Goal: Information Seeking & Learning: Learn about a topic

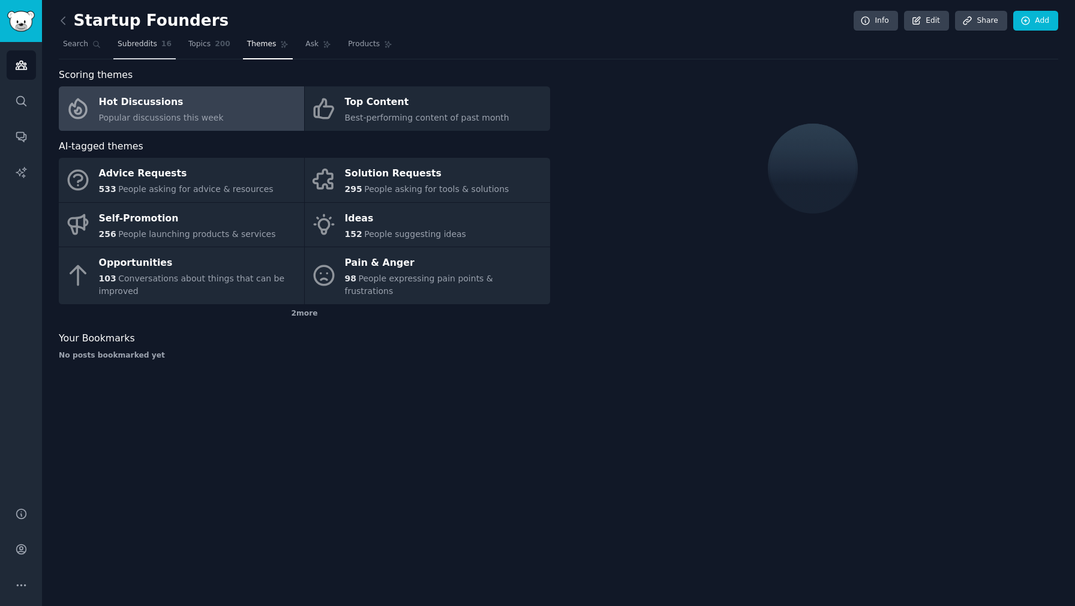
click at [122, 47] on span "Subreddits" at bounding box center [138, 44] width 40 height 11
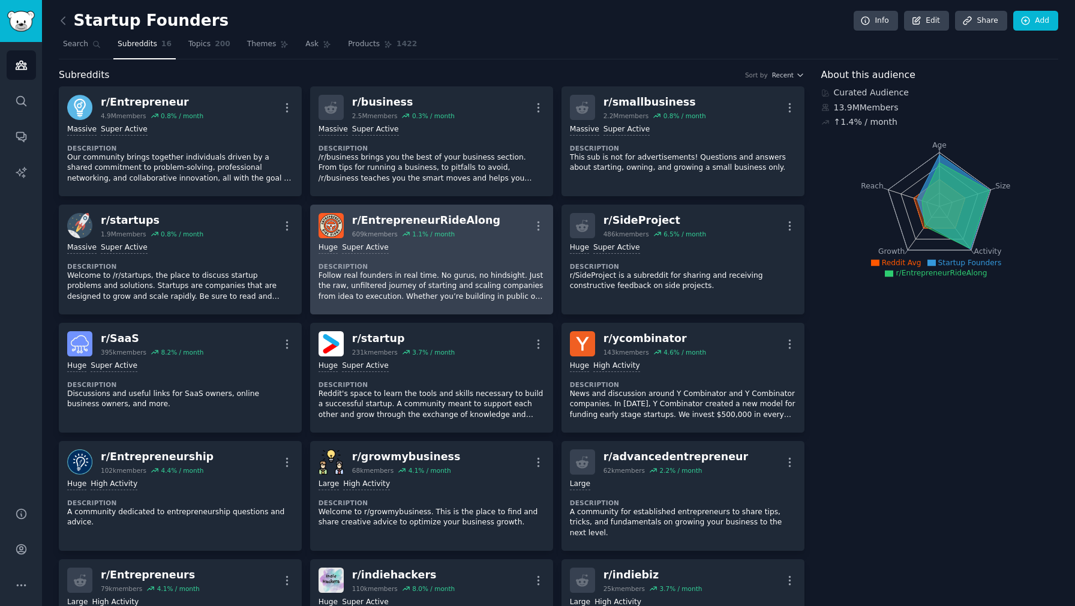
drag, startPoint x: 477, startPoint y: 221, endPoint x: 395, endPoint y: 219, distance: 82.2
click at [395, 219] on div "r/ EntrepreneurRideAlong" at bounding box center [426, 220] width 148 height 15
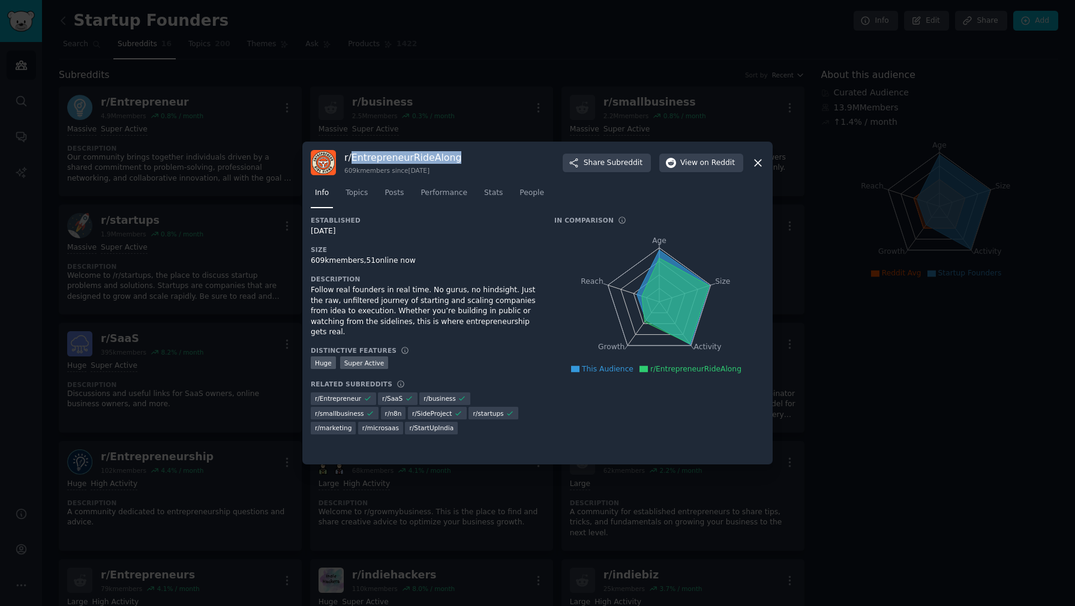
drag, startPoint x: 456, startPoint y: 160, endPoint x: 349, endPoint y: 158, distance: 107.4
click at [349, 158] on div "r/ EntrepreneurRideAlong 609k members since [DATE] Share Subreddit View on Redd…" at bounding box center [537, 162] width 453 height 25
copy h3 "EntrepreneurRideAlong"
click at [758, 162] on icon at bounding box center [758, 163] width 7 height 7
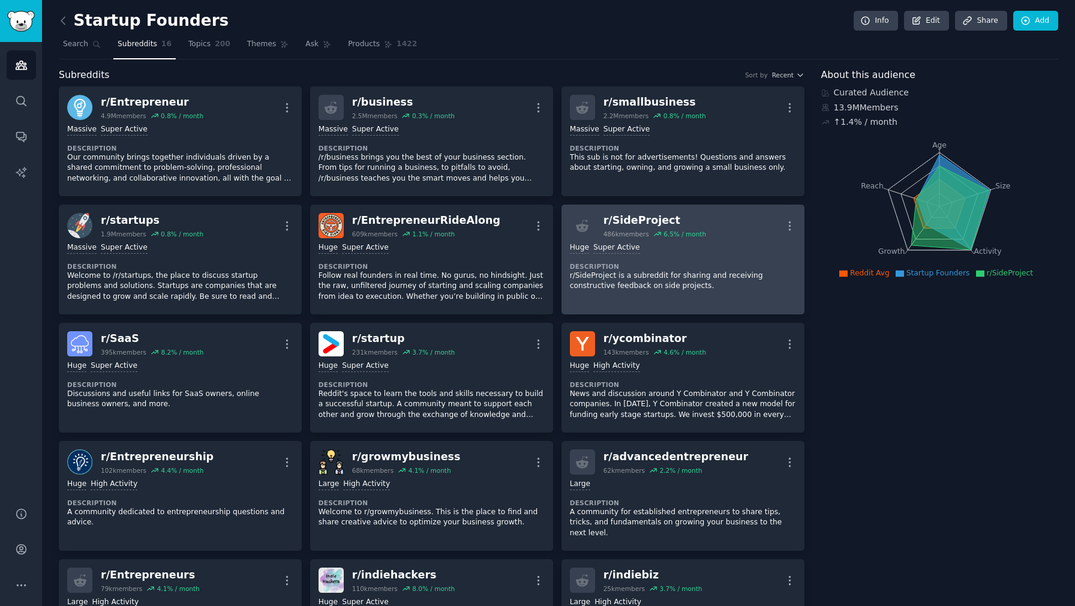
click at [701, 263] on dt "Description" at bounding box center [683, 266] width 226 height 8
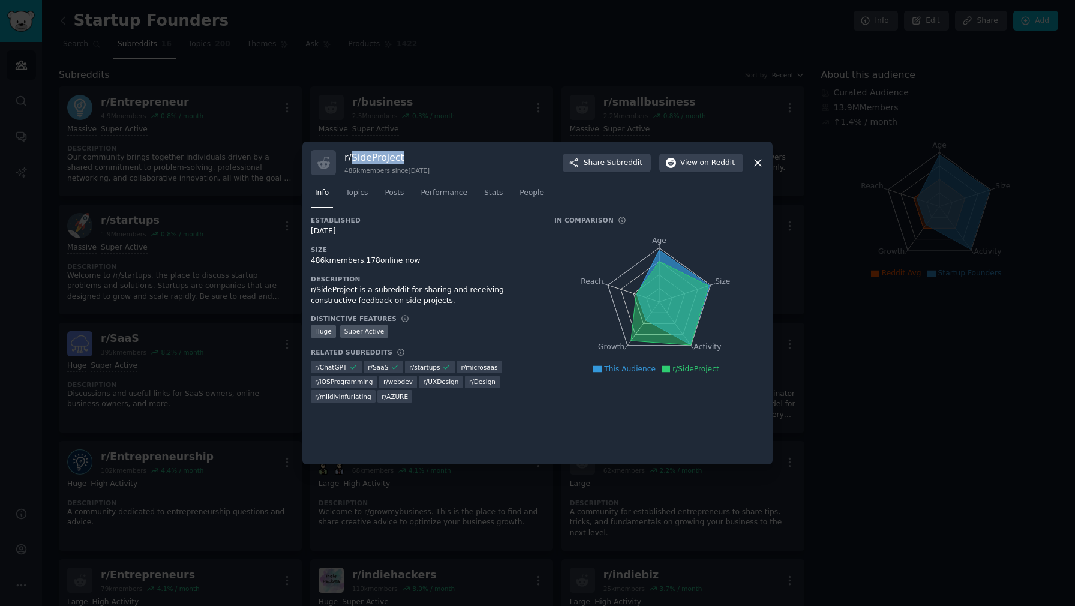
drag, startPoint x: 402, startPoint y: 155, endPoint x: 352, endPoint y: 157, distance: 49.8
click at [352, 157] on h3 "r/ SideProject" at bounding box center [386, 157] width 85 height 13
copy h3 "SideProject"
click at [758, 157] on icon at bounding box center [758, 163] width 13 height 13
